Goal: Transaction & Acquisition: Download file/media

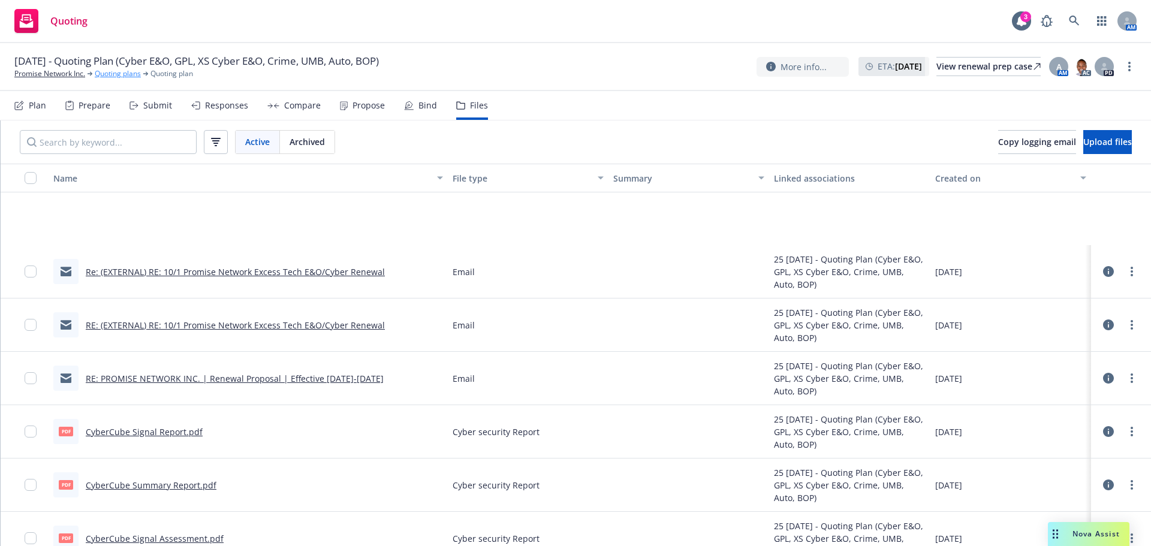
scroll to position [120, 0]
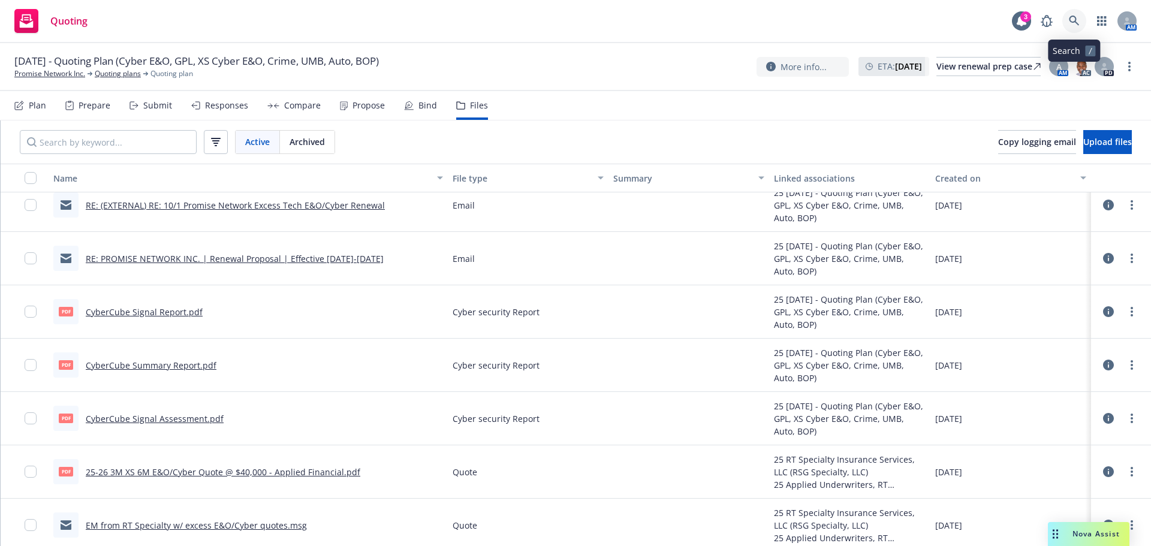
click at [1078, 19] on icon at bounding box center [1074, 21] width 11 height 11
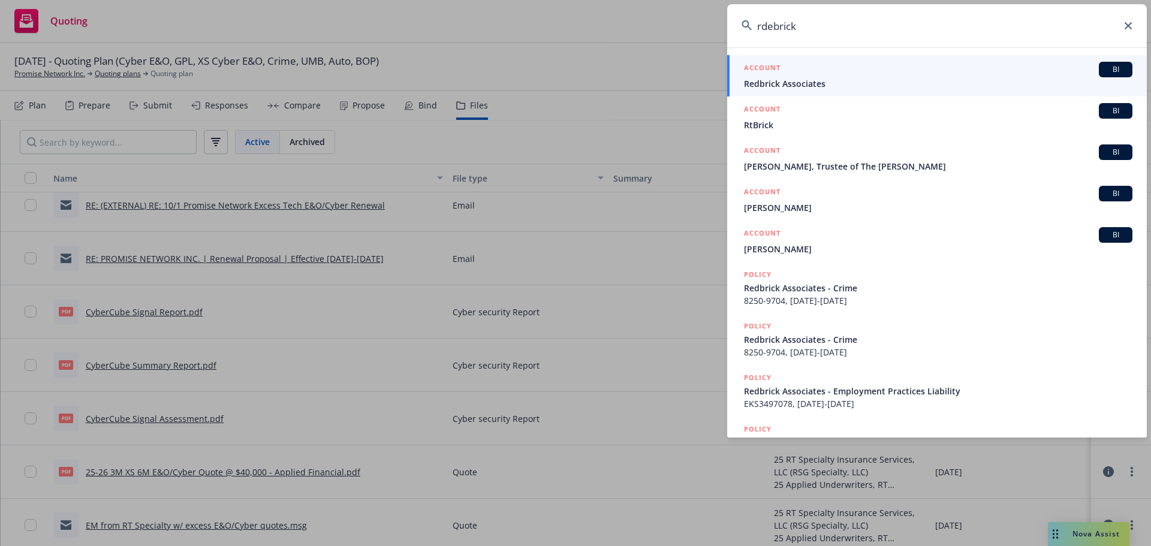
type input "rdebrick"
click at [809, 86] on span "Redbrick Associates" at bounding box center [938, 83] width 388 height 13
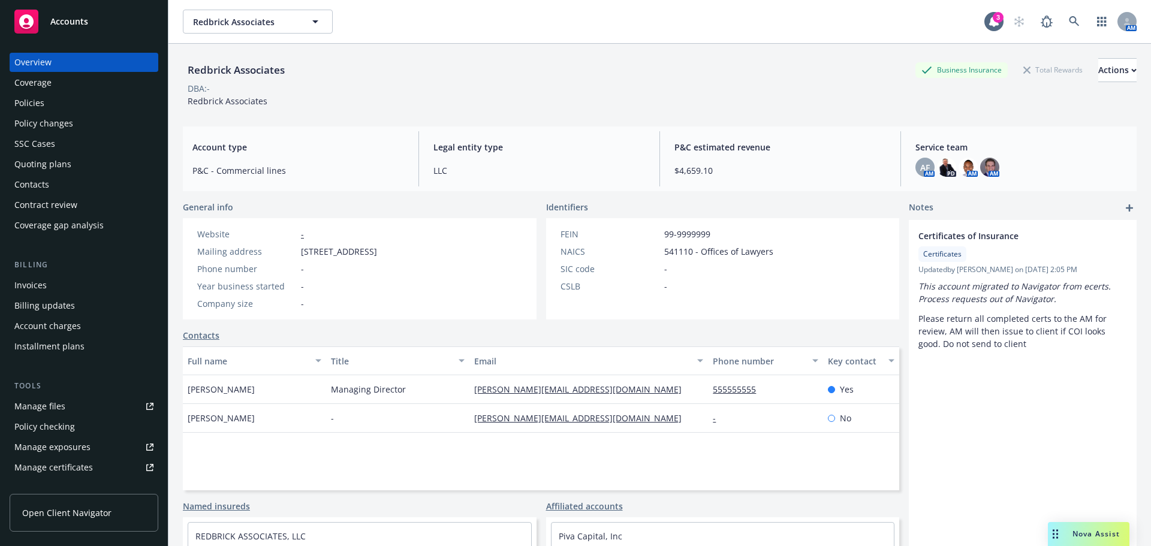
click at [50, 164] on div "Quoting plans" at bounding box center [42, 164] width 57 height 19
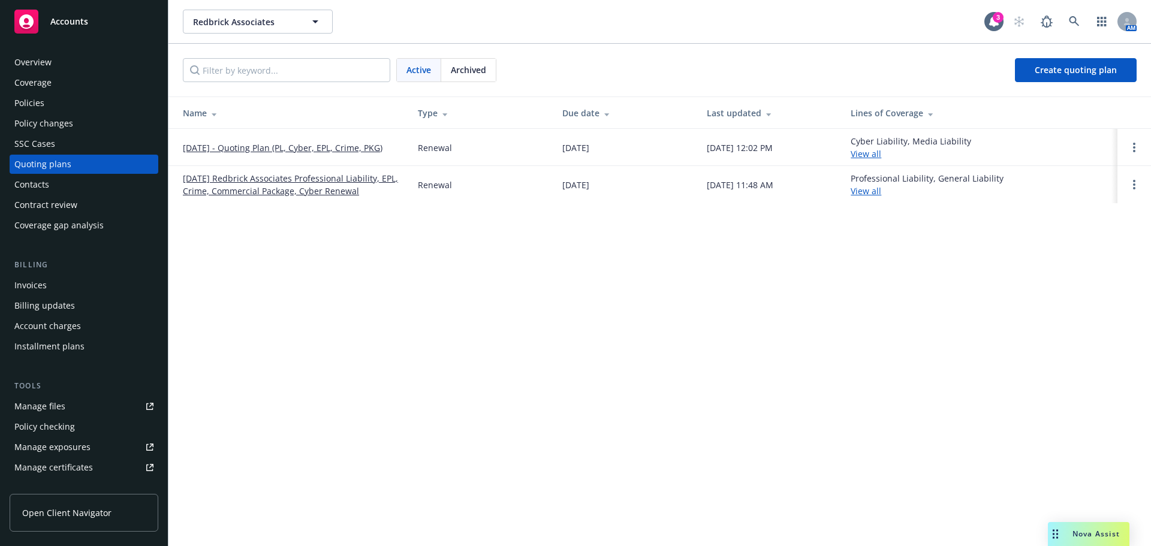
click at [287, 149] on link "[DATE] - Quoting Plan (PL, Cyber, EPL, Crime, PKG)" at bounding box center [283, 147] width 200 height 13
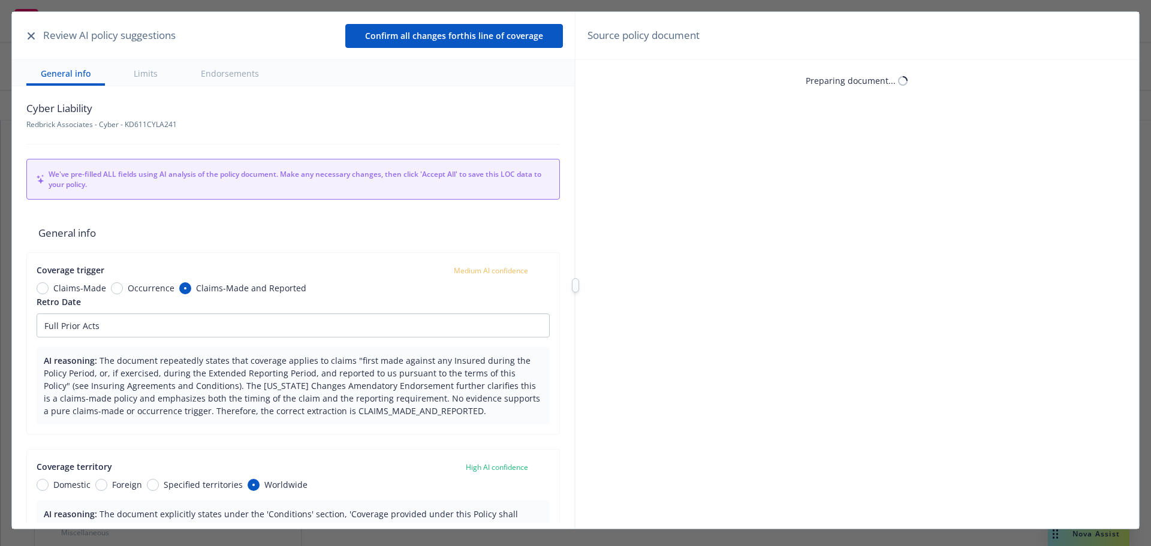
click at [32, 36] on icon "button" at bounding box center [31, 35] width 7 height 7
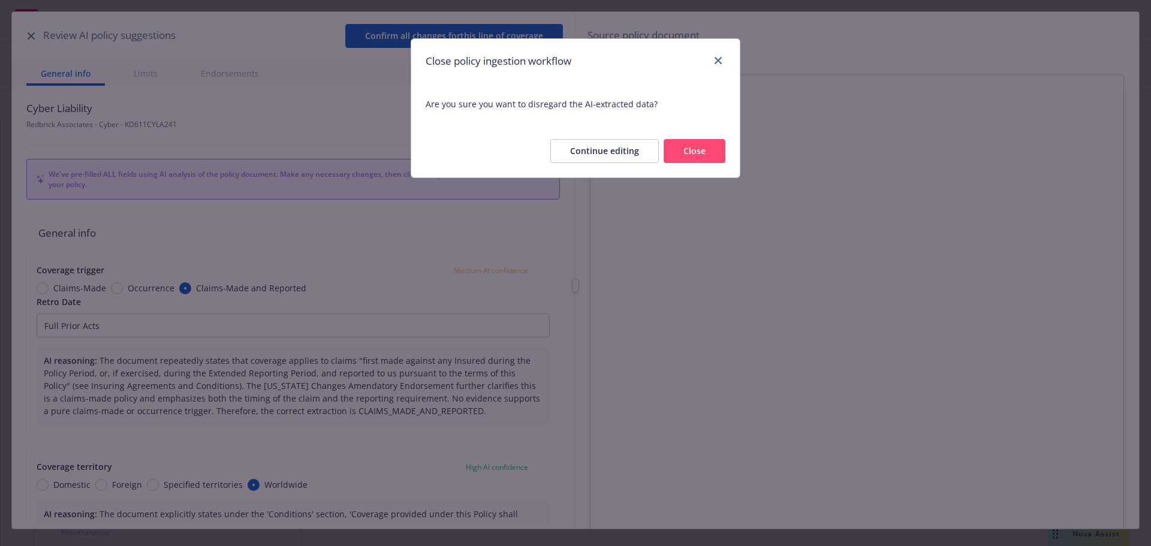
type textarea "x"
click at [695, 159] on button "Close" at bounding box center [694, 151] width 62 height 24
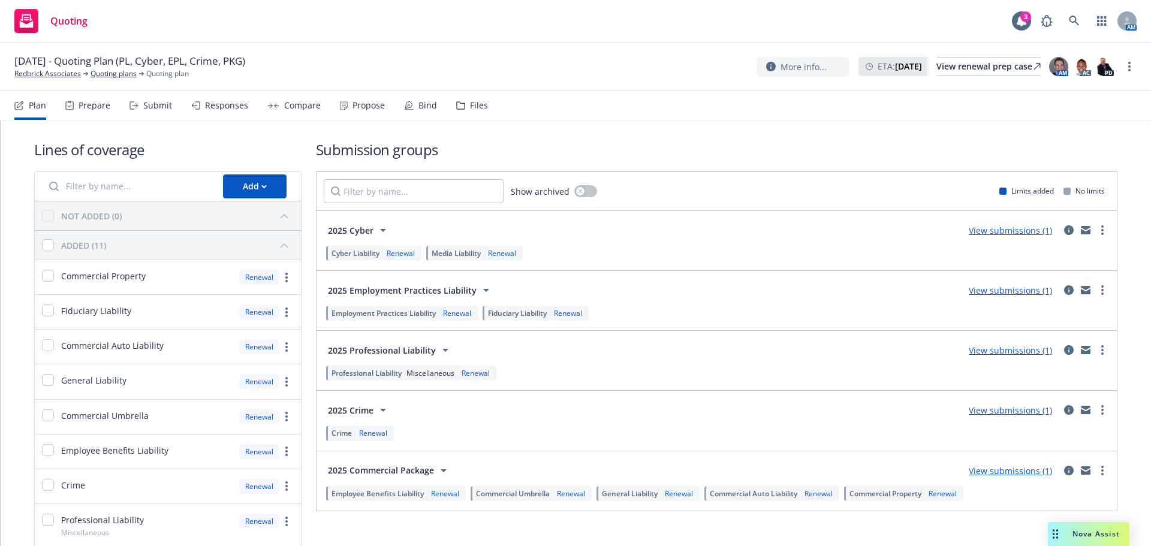
click at [470, 104] on div "Files" at bounding box center [479, 106] width 18 height 10
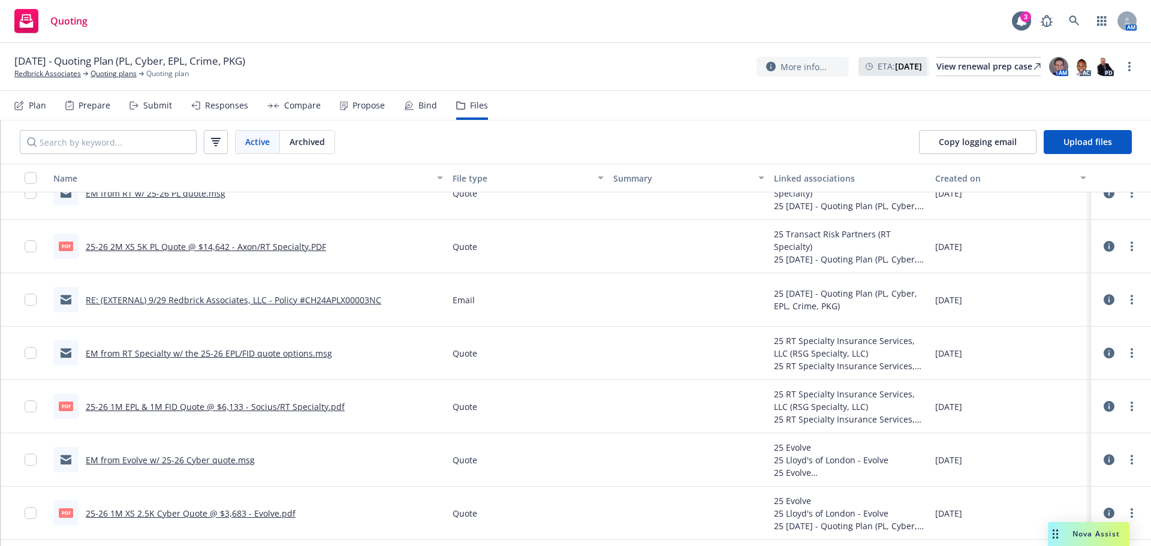
scroll to position [599, 0]
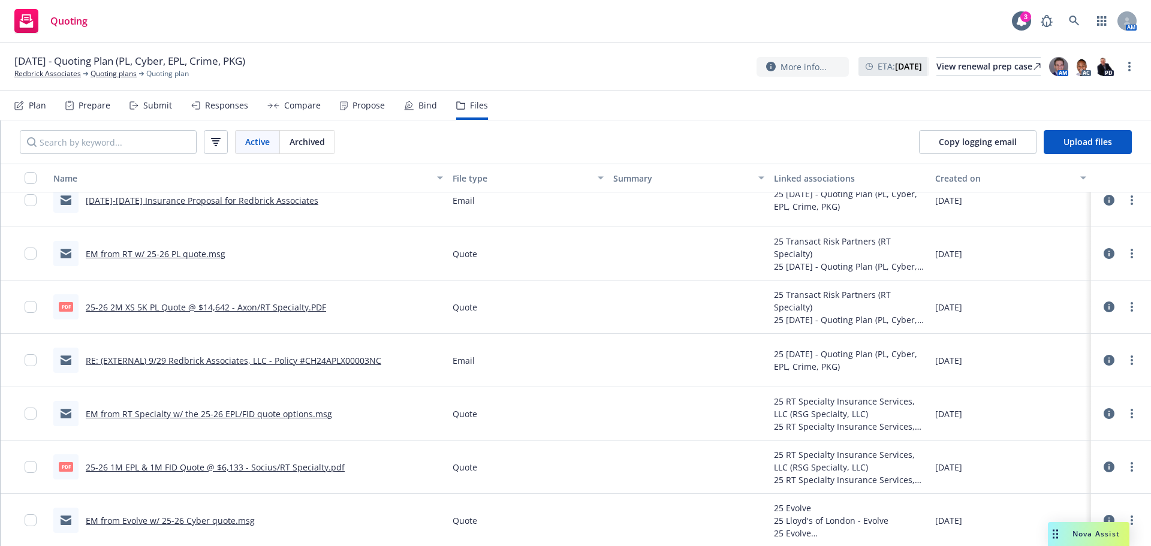
click at [197, 257] on link "EM from RT w/ 25-26 PL quote.msg" at bounding box center [156, 253] width 140 height 11
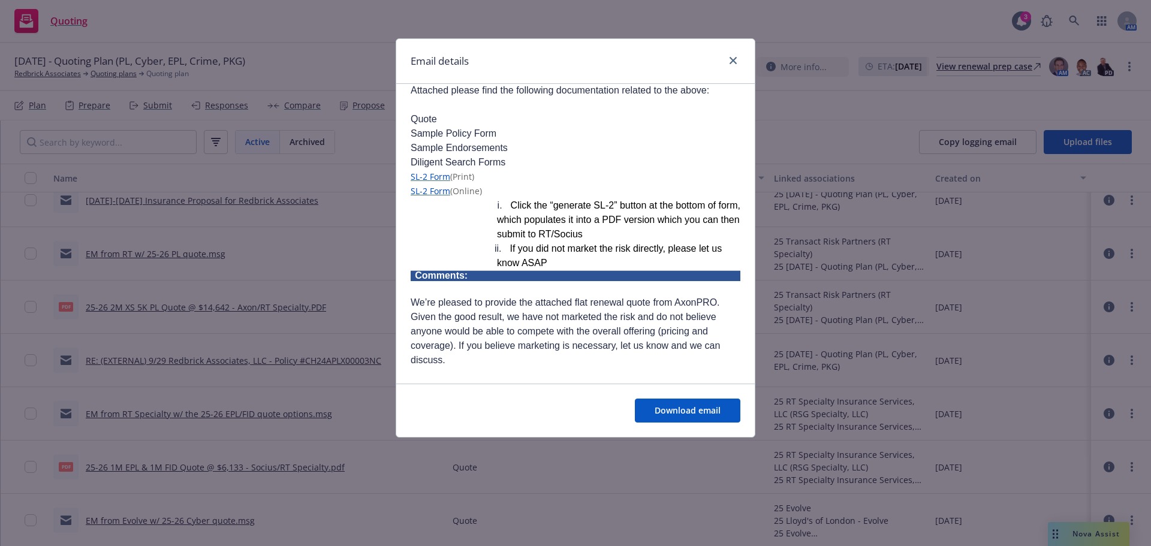
scroll to position [420, 0]
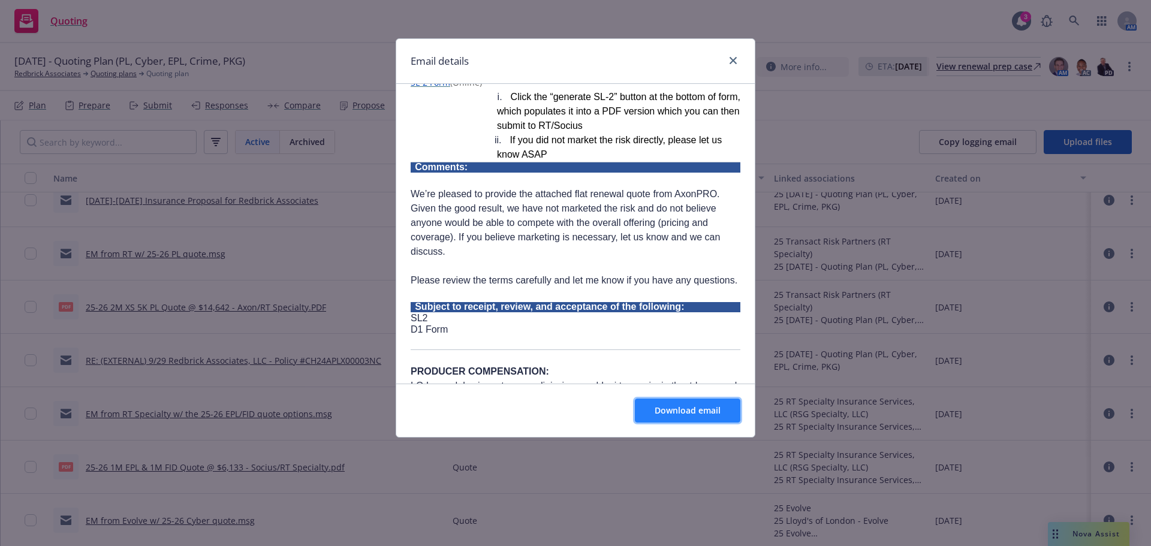
click at [663, 409] on span "Download email" at bounding box center [687, 410] width 66 height 11
